Goal: Check status

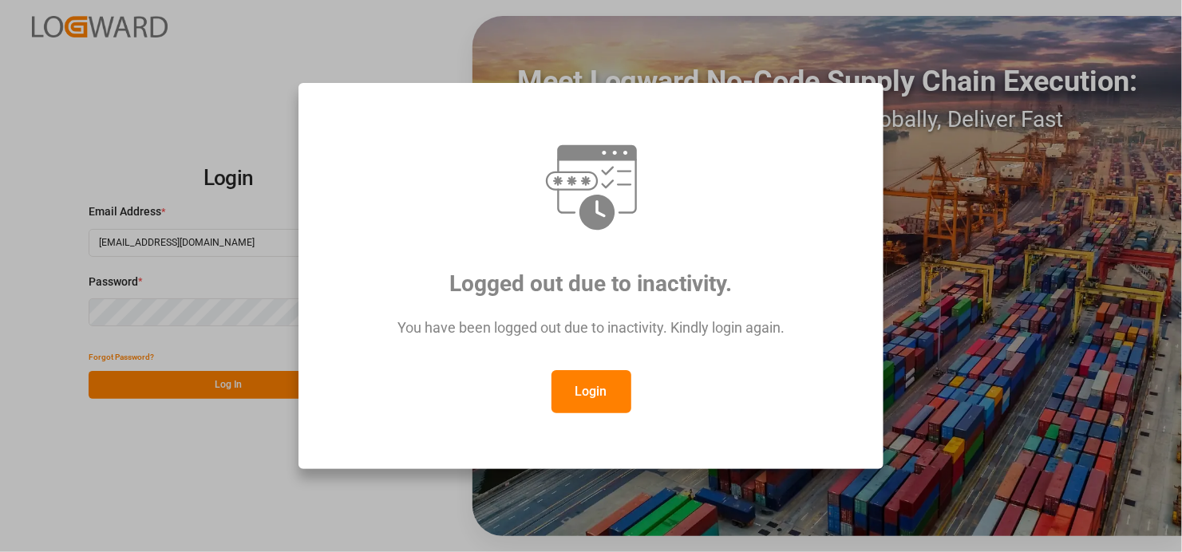
click at [614, 393] on button "Login" at bounding box center [592, 391] width 80 height 43
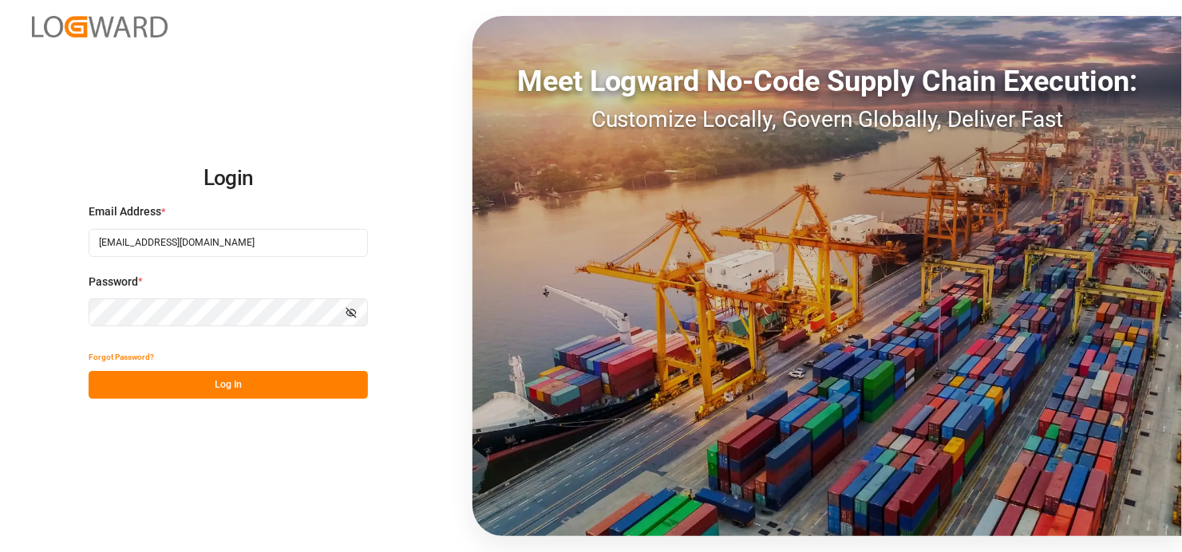
drag, startPoint x: 239, startPoint y: 385, endPoint x: 263, endPoint y: 350, distance: 42.3
click at [239, 385] on button "Log In" at bounding box center [228, 385] width 279 height 28
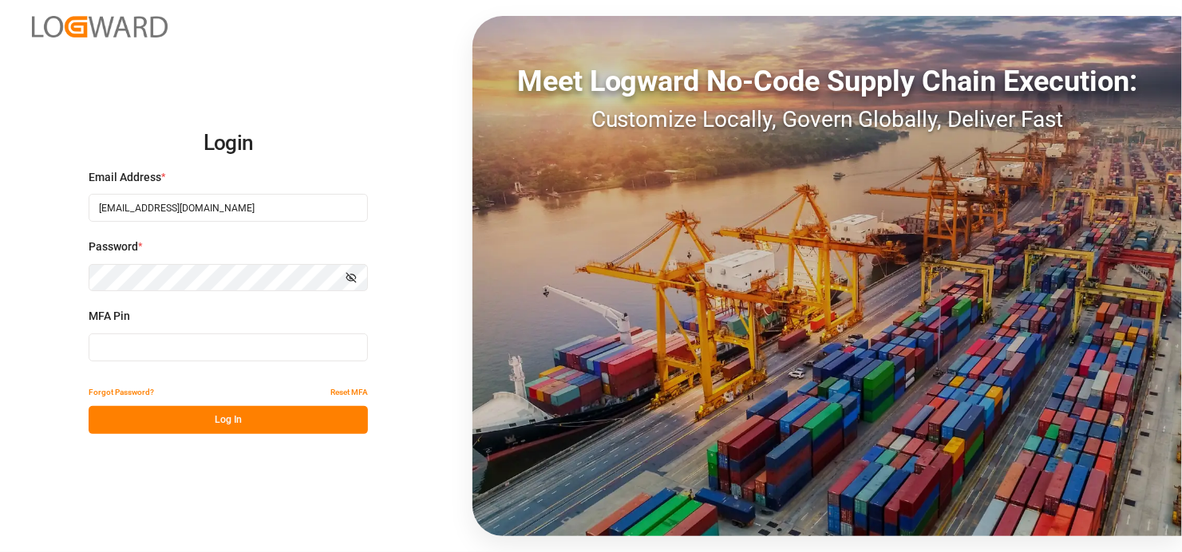
click at [150, 343] on input at bounding box center [228, 348] width 279 height 28
click at [164, 351] on input at bounding box center [228, 348] width 279 height 28
type input "255274"
click at [236, 421] on button "Log In" at bounding box center [228, 420] width 279 height 28
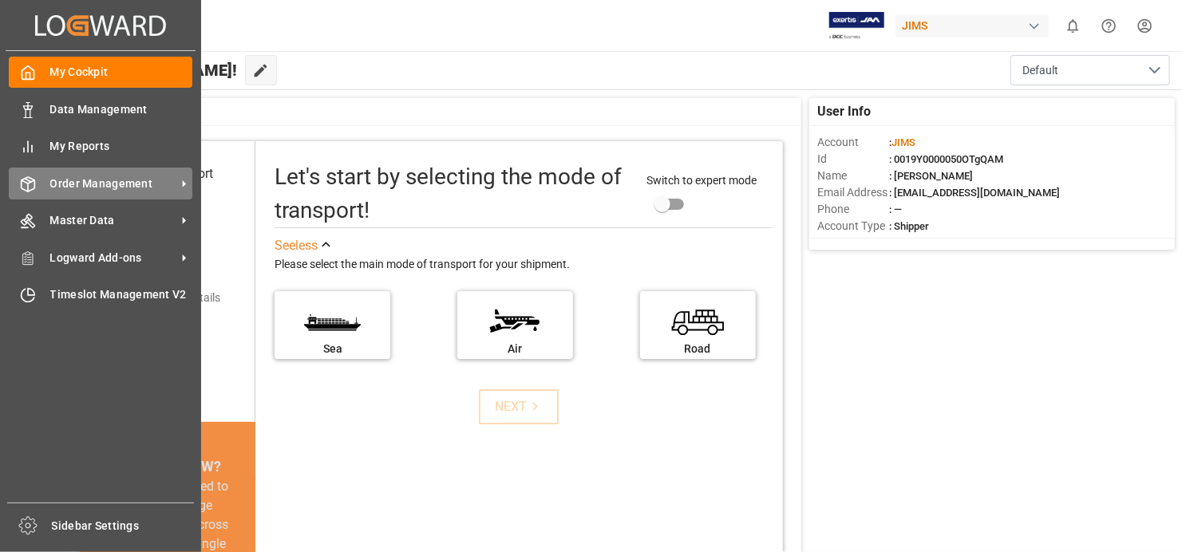
click at [140, 178] on span "Order Management" at bounding box center [113, 184] width 126 height 17
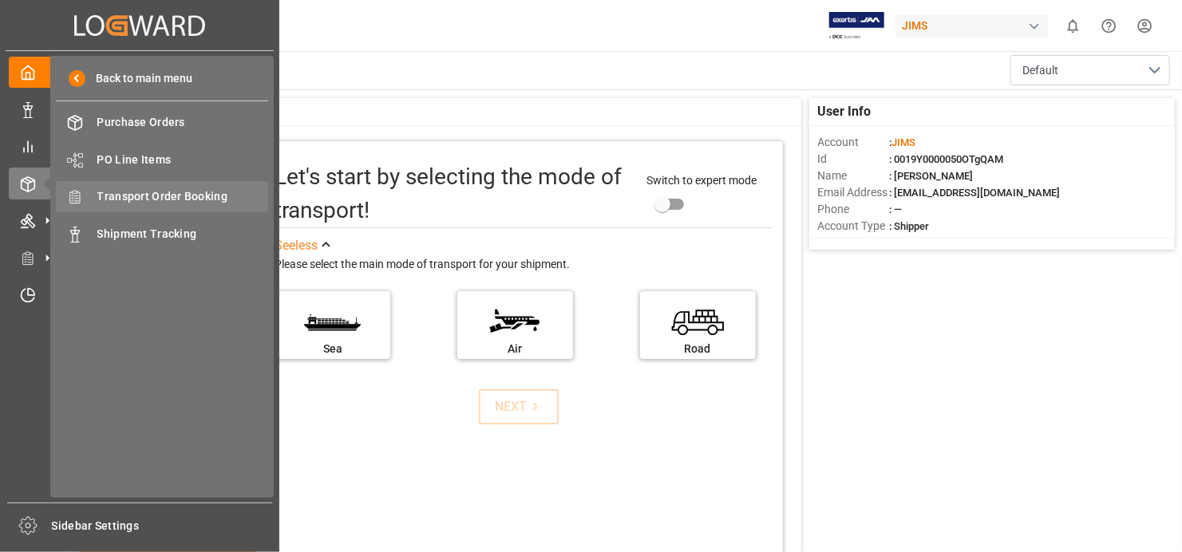
click at [235, 189] on span "Transport Order Booking" at bounding box center [183, 196] width 172 height 17
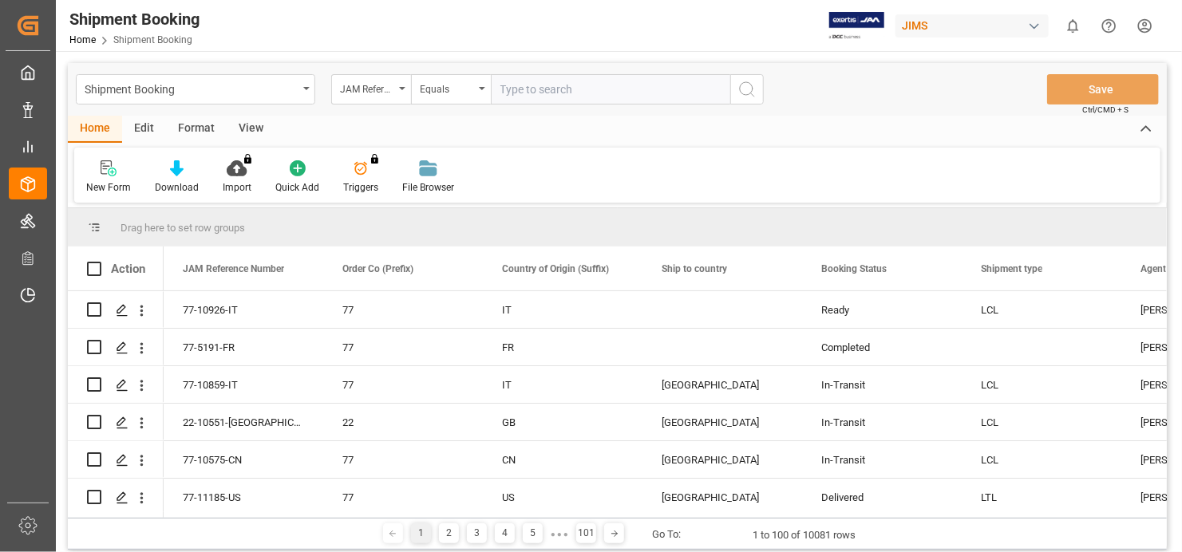
click at [591, 88] on input "text" at bounding box center [610, 89] width 239 height 30
type input "77-10263-IT"
click at [747, 80] on icon "search button" at bounding box center [747, 89] width 19 height 19
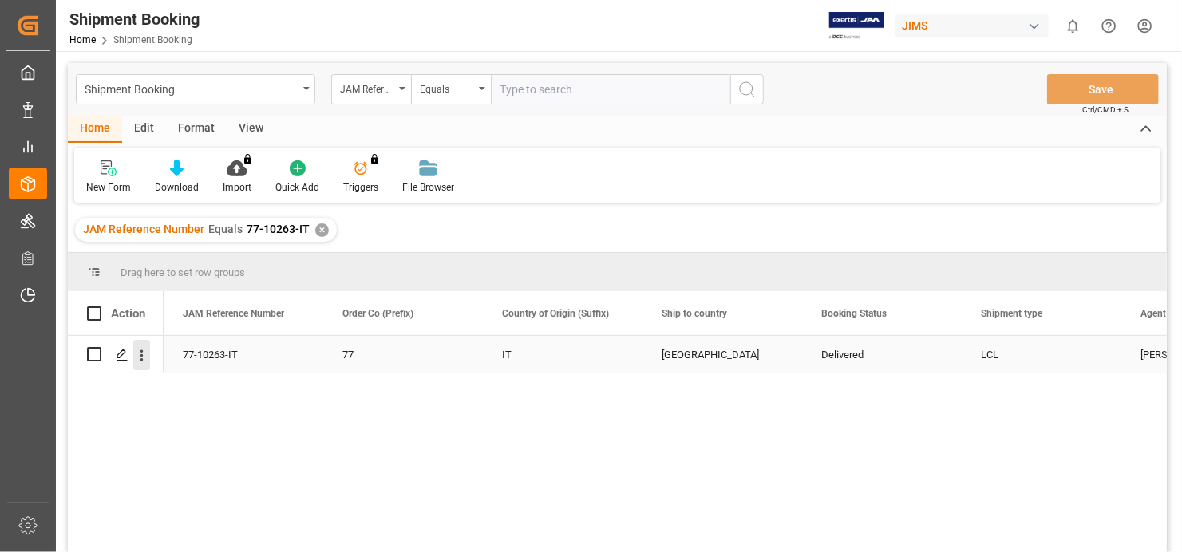
click at [143, 350] on icon "open menu" at bounding box center [141, 355] width 17 height 17
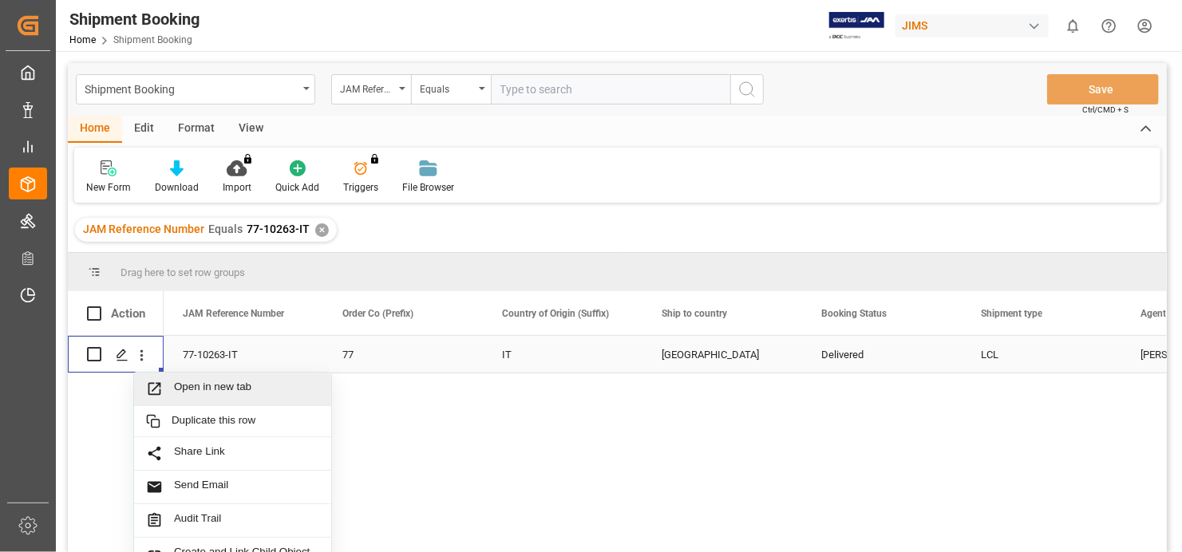
click at [222, 387] on span "Open in new tab" at bounding box center [246, 389] width 145 height 17
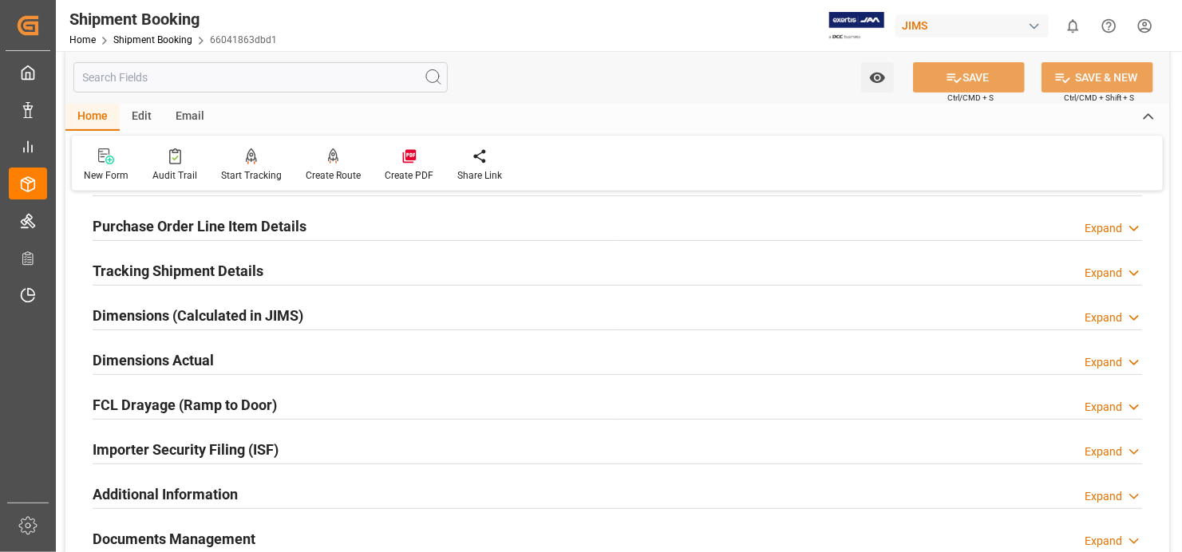
scroll to position [319, 0]
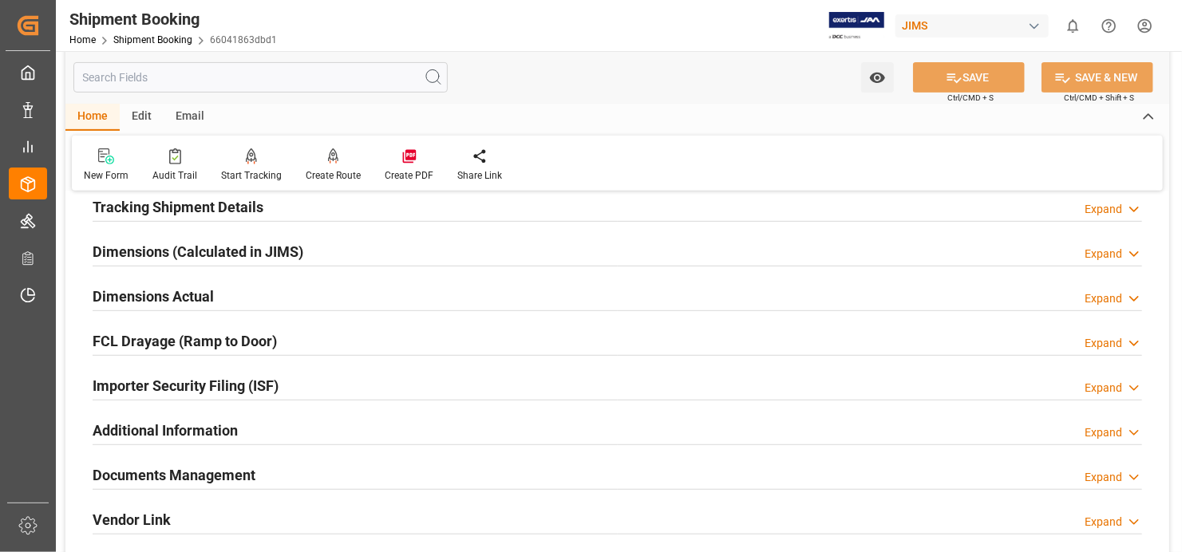
click at [212, 469] on h2 "Documents Management" at bounding box center [174, 476] width 163 height 22
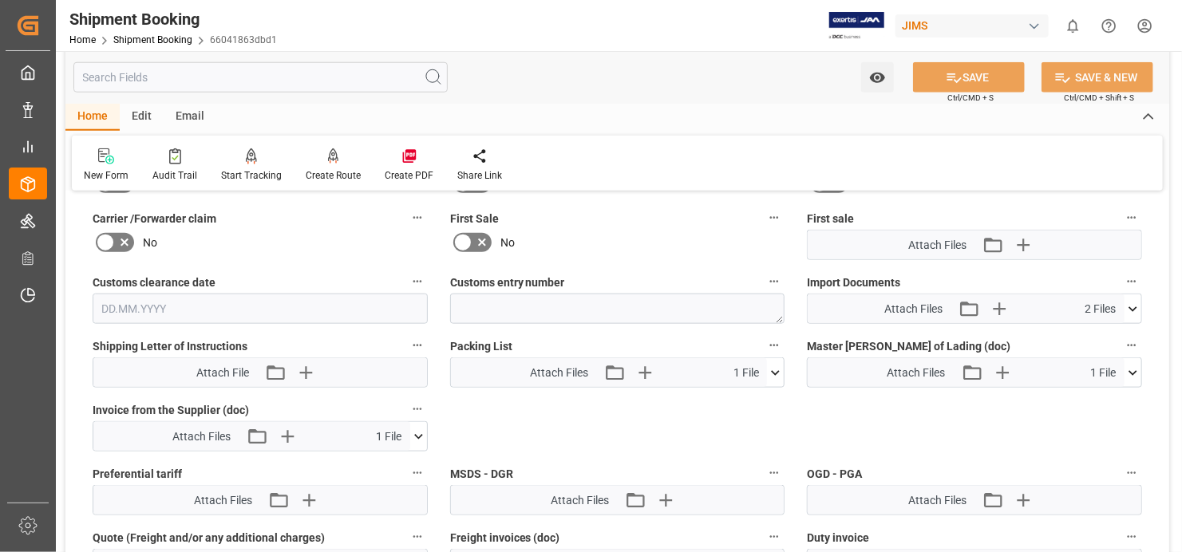
scroll to position [798, 0]
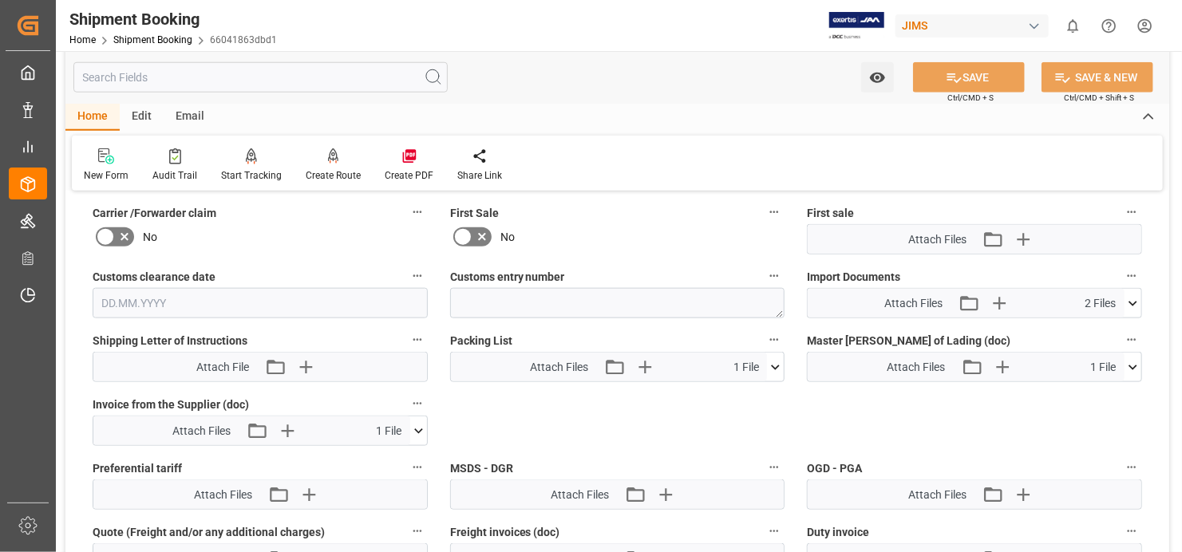
click at [1134, 295] on icon at bounding box center [1133, 303] width 17 height 17
click at [1091, 330] on icon at bounding box center [1090, 333] width 17 height 17
